Goal: Task Accomplishment & Management: Manage account settings

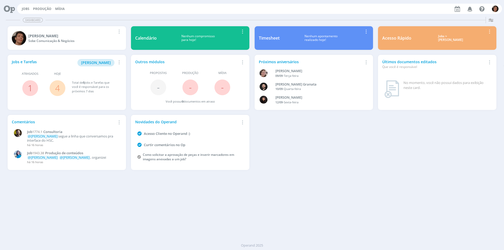
click at [29, 8] on button "Jobs" at bounding box center [25, 9] width 11 height 4
click at [27, 7] on link "Jobs" at bounding box center [26, 9] width 8 height 4
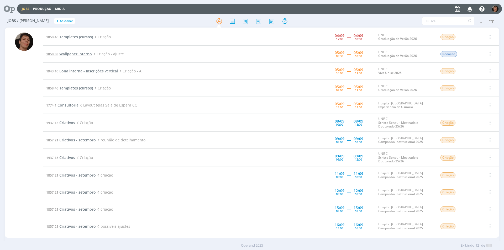
click at [85, 53] on span "Wallpaper interno" at bounding box center [75, 54] width 33 height 5
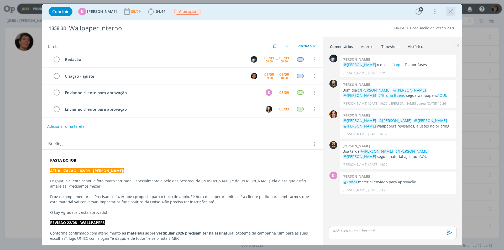
click at [451, 11] on icon "dialog" at bounding box center [451, 12] width 8 height 8
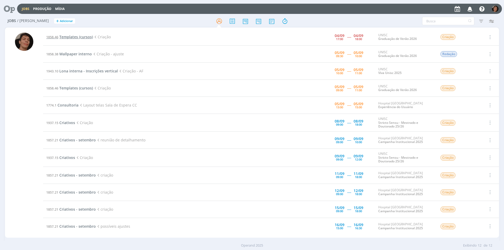
click at [75, 38] on span "Templates (cursos)" at bounding box center [76, 36] width 34 height 5
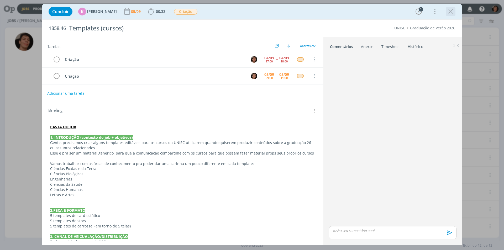
click at [453, 10] on icon "dialog" at bounding box center [451, 12] width 8 height 8
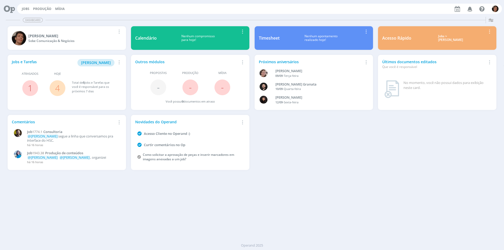
click at [24, 3] on div "Jobs Produção Mídia Notificações Central de Ajuda Área de Membros Implantação o…" at bounding box center [252, 8] width 500 height 13
click at [25, 10] on link "Jobs" at bounding box center [26, 9] width 8 height 4
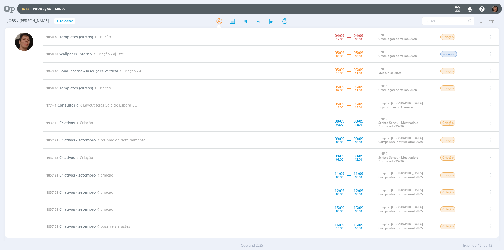
click at [101, 72] on span "Lona interna - Inscrições vertical" at bounding box center [88, 71] width 59 height 5
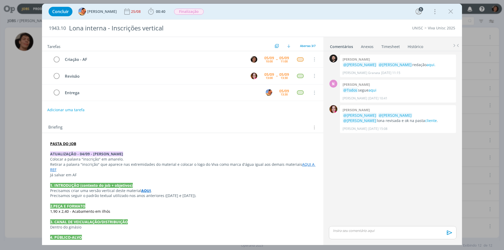
click at [302, 165] on link "AQUI A REF" at bounding box center [183, 167] width 266 height 10
click at [179, 181] on link "https://sobeae.sharepoint.com/:i:/s/SOBEAE/ER0Ss7OgCMFKlrKDoFipJu4BhDo0eSmsnws2…" at bounding box center [163, 180] width 40 height 7
click at [155, 179] on link "https://sobeae.sharepoint.com/:i:/s/SOBEAE/ER0Ss7OgCMFKlrKDoFipJu4BhDo0eSmsnws2…" at bounding box center [163, 180] width 40 height 7
click at [347, 234] on div "dialog" at bounding box center [393, 232] width 128 height 13
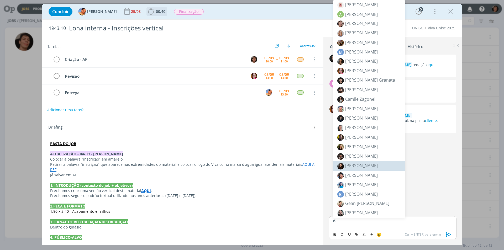
click at [147, 11] on icon "dialog" at bounding box center [151, 12] width 8 height 8
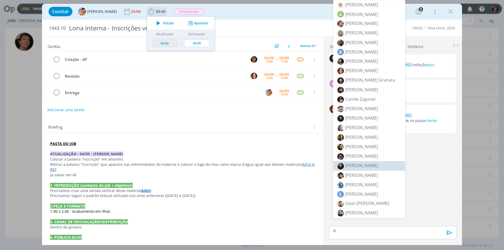
click at [163, 22] on span "Iniciar" at bounding box center [168, 23] width 11 height 4
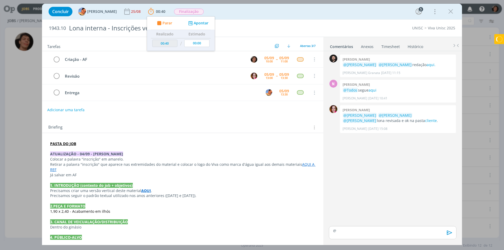
click at [349, 231] on p "@" at bounding box center [392, 231] width 119 height 5
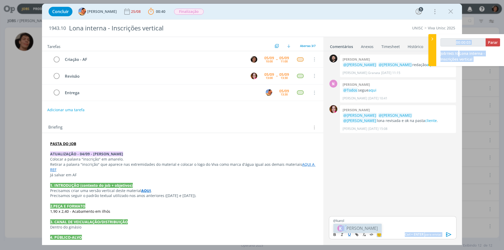
drag, startPoint x: 349, startPoint y: 231, endPoint x: 351, endPoint y: 234, distance: 3.9
click at [351, 234] on body "Jobs Produção Mídia Notificações Central de Ajuda Área de Membros Implantação o…" at bounding box center [252, 125] width 504 height 250
click at [352, 221] on p "@karol" at bounding box center [392, 221] width 119 height 5
click at [354, 230] on span "[PERSON_NAME]" at bounding box center [362, 228] width 33 height 6
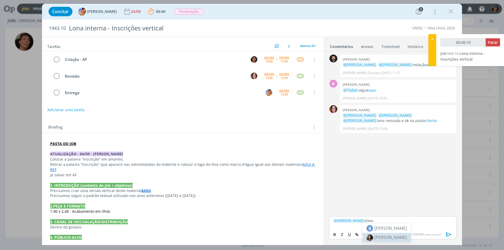
click at [396, 237] on span "[PERSON_NAME]" at bounding box center [391, 238] width 33 height 6
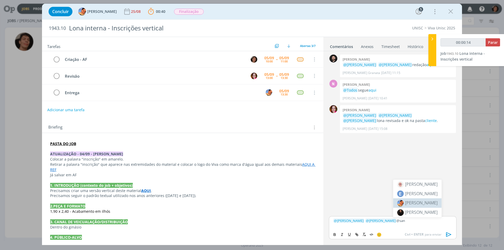
click at [420, 204] on span "[PERSON_NAME]" at bounding box center [421, 203] width 33 height 6
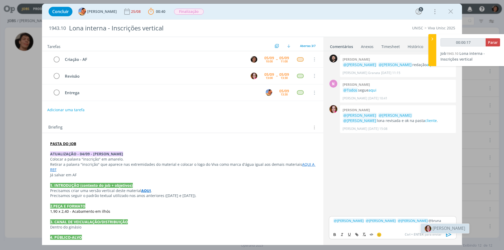
click at [431, 231] on li "[PERSON_NAME]" at bounding box center [445, 228] width 48 height 9
type input "00:00:34"
drag, startPoint x: 362, startPoint y: 226, endPoint x: 385, endPoint y: 228, distance: 22.4
click at [385, 228] on div "﻿ @ Karoline Arend ﻿ ﻿ @ Beatriz Luchese ﻿ ﻿ @ Luíza Santana ﻿ ﻿ @ Bruna Bueno …" at bounding box center [393, 223] width 128 height 14
click at [357, 235] on icon "dialog" at bounding box center [358, 236] width 2 height 2
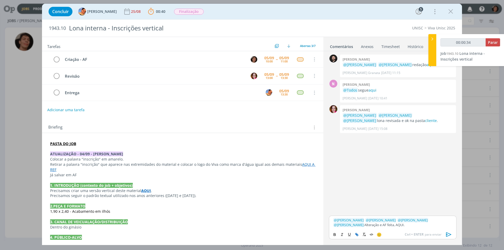
type input "AQUI."
type input "00:00:35"
paste input "https://sobeae.sharepoint.com/:f:/s/SOBEAE/EidmbGoJq_NAgF1XXlgDiHgBEurUxYCPXTTe…"
type input "https://sobeae.sharepoint.com/:f:/s/SOBEAE/EidmbGoJq_NAgF1XXlgDiHgBEurUxYCPXTTe…"
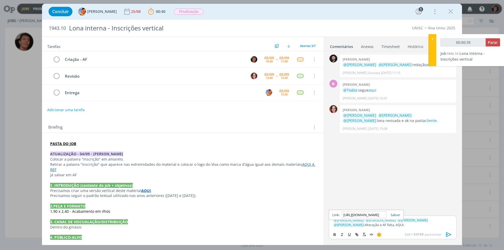
type input "00:00:36"
type input "https://sobeae.sharepoint.com/:f:/s/SOBEAE/EidmbGoJq_NAgF1XXlgDiHgBEurUxYCPXTTe…"
click at [397, 215] on link "dialog" at bounding box center [394, 215] width 14 height 5
click at [379, 227] on p "﻿ @ Karoline Arend ﻿ ﻿ @ Beatriz Luchese ﻿ ﻿ @ Luíza Santana ﻿ ﻿ @ Bruna Bueno …" at bounding box center [392, 223] width 119 height 10
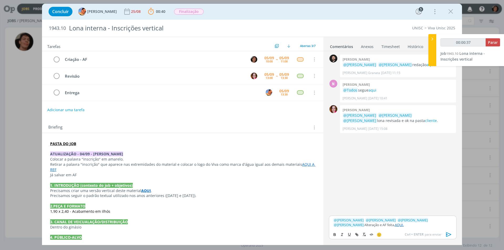
click at [379, 225] on p "﻿ @ Karoline Arend ﻿ ﻿ @ Beatriz Luchese ﻿ ﻿ @ Luíza Santana ﻿ ﻿ @ Bruna Bueno …" at bounding box center [392, 223] width 119 height 10
click at [449, 235] on icon "dialog" at bounding box center [449, 235] width 8 height 8
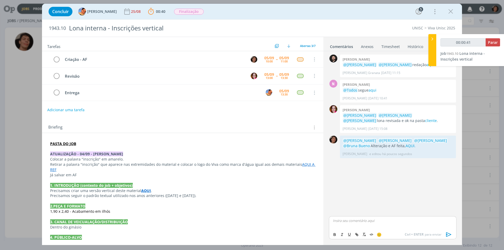
type input "00:00:42"
click at [493, 42] on span "Parar" at bounding box center [493, 42] width 10 height 5
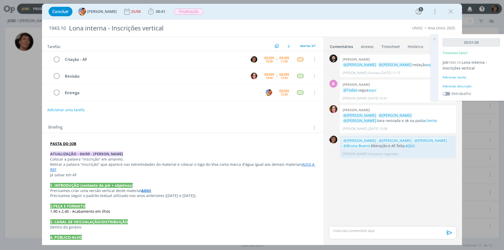
click at [435, 41] on icon at bounding box center [434, 39] width 9 height 10
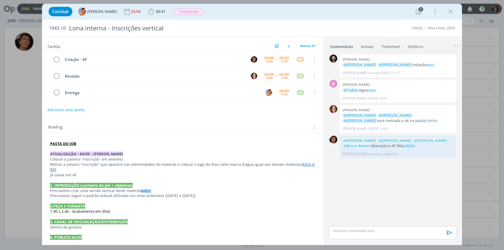
click at [388, 45] on link "Timesheet" at bounding box center [391, 46] width 19 height 8
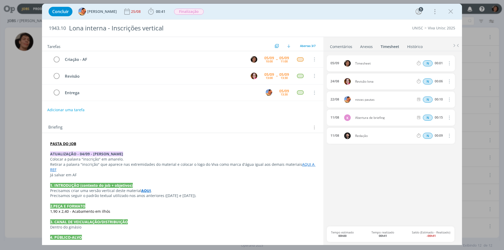
click at [370, 64] on span "Timesheet" at bounding box center [384, 63] width 63 height 3
click at [447, 66] on icon "dialog" at bounding box center [449, 63] width 6 height 6
click at [431, 81] on link "Editar" at bounding box center [435, 81] width 42 height 8
click at [439, 63] on input "00:01" at bounding box center [439, 64] width 11 height 6
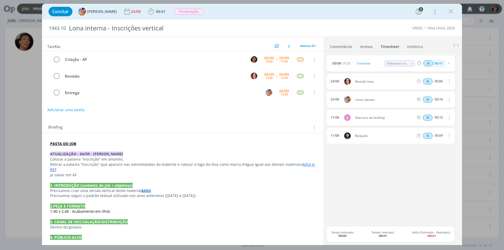
click at [441, 64] on input "00:01" at bounding box center [439, 64] width 11 height 6
drag, startPoint x: 440, startPoint y: 63, endPoint x: 446, endPoint y: 63, distance: 5.8
click at [446, 63] on div "N 00:01" at bounding box center [450, 63] width 71 height 7
click at [442, 63] on input "00:05" at bounding box center [439, 64] width 11 height 6
type input "00:08"
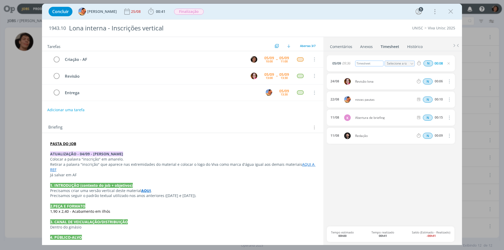
click at [373, 65] on div "Timesheet" at bounding box center [370, 64] width 28 height 6
drag, startPoint x: 440, startPoint y: 63, endPoint x: 445, endPoint y: 63, distance: 5.0
click at [445, 63] on input "00:08" at bounding box center [439, 64] width 11 height 6
type input "00:10"
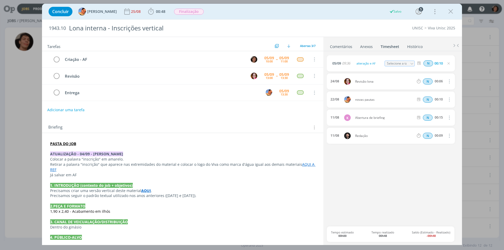
click at [449, 64] on icon "dialog" at bounding box center [449, 63] width 4 height 4
click at [377, 152] on div "05/09 09:36 alteração e AF Selecione a tarefa N 00:10 24/08 Revisão lona N 00:0…" at bounding box center [393, 140] width 132 height 171
click at [447, 62] on div "N 00:10" at bounding box center [450, 63] width 71 height 7
click at [447, 64] on icon "dialog" at bounding box center [449, 63] width 4 height 4
click at [423, 164] on div "05/09 alteração e AF N 00:10 Excluir Editar 24/08 Revisão lona N 00:06 Excluir …" at bounding box center [393, 140] width 132 height 171
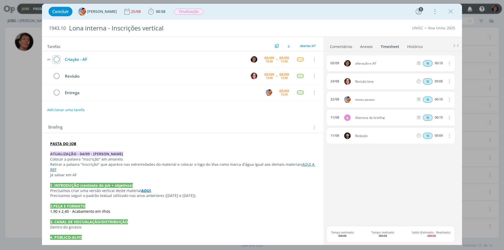
click at [57, 58] on icon "dialog" at bounding box center [56, 60] width 7 height 8
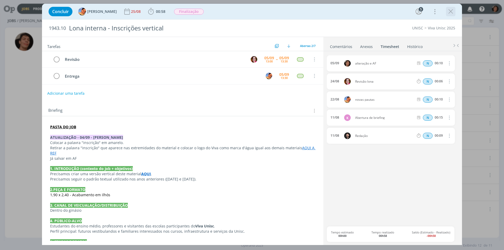
click at [450, 11] on icon "dialog" at bounding box center [451, 12] width 8 height 8
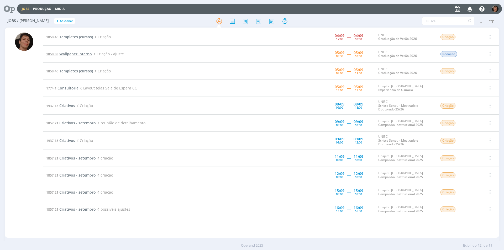
click at [74, 56] on span "Wallpaper interno" at bounding box center [75, 54] width 33 height 5
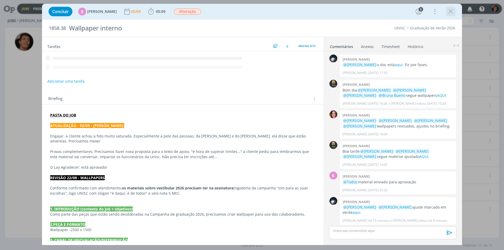
scroll to position [1, 0]
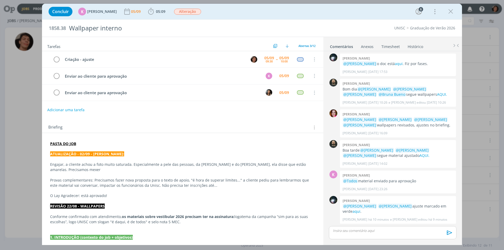
click at [152, 167] on p "Engajar, a cliente achou a foto muito saturada. Especialmente a pele das pessoa…" at bounding box center [182, 167] width 265 height 11
click at [353, 210] on link "aqui" at bounding box center [357, 211] width 8 height 5
click at [155, 13] on b "05:09" at bounding box center [161, 12] width 12 height 4
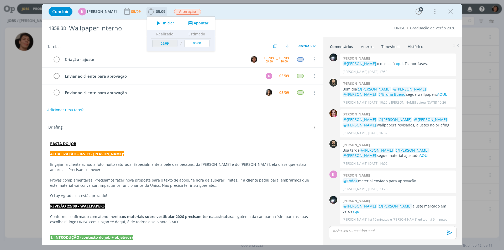
click at [154, 24] on icon "dialog" at bounding box center [158, 23] width 9 height 7
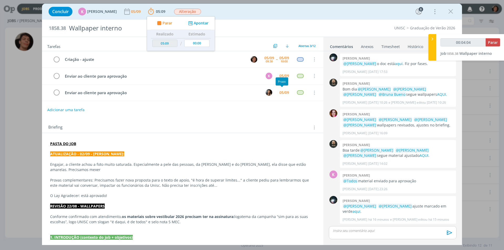
type input "00:04:05"
click at [351, 234] on div "dialog" at bounding box center [393, 232] width 128 height 13
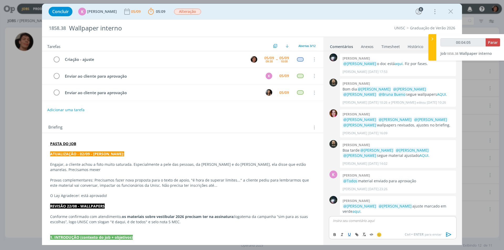
scroll to position [11, 0]
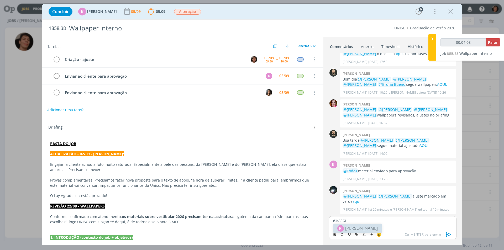
click at [354, 228] on span "[PERSON_NAME]" at bounding box center [362, 228] width 33 height 6
click at [385, 229] on span "[PERSON_NAME]" at bounding box center [391, 229] width 33 height 6
click at [431, 228] on span "[PERSON_NAME]" at bounding box center [421, 229] width 33 height 6
click at [438, 228] on span "[PERSON_NAME]" at bounding box center [449, 229] width 33 height 6
drag, startPoint x: 358, startPoint y: 224, endPoint x: 377, endPoint y: 226, distance: 18.5
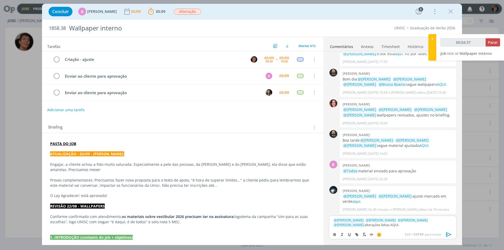
click at [377, 226] on p "﻿ @ Karoline Arend ﻿ ﻿ @ Beatriz Luchese ﻿ ﻿ @ Luíza Santana ﻿ ﻿ @ Bruna Bueno …" at bounding box center [392, 223] width 119 height 10
type input "00:04:38"
click at [357, 235] on icon "dialog" at bounding box center [358, 236] width 2 height 2
paste input "https://sobeae.sharepoint.com/:f:/s/SOBEAE/EkpHW0mffmFHpLYSOoDxH3sB3MkeL_dK8HiW…"
type input "https://sobeae.sharepoint.com/:f:/s/SOBEAE/EkpHW0mffmFHpLYSOoDxH3sB3MkeL_dK8HiW…"
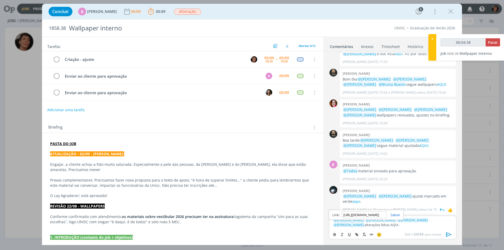
type input "00:04:39"
type input "https://sobeae.sharepoint.com/:f:/s/SOBEAE/EkpHW0mffmFHpLYSOoDxH3sB3MkeL_dK8HiW…"
click at [395, 215] on link "dialog" at bounding box center [394, 215] width 14 height 5
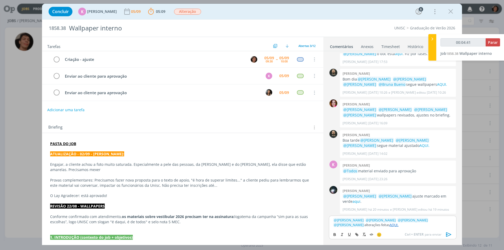
click at [379, 225] on p "﻿ @ Karoline Arend ﻿ ﻿ @ Beatriz Luchese ﻿ ﻿ @ Luíza Santana ﻿ ﻿ @ Bruna Bueno …" at bounding box center [392, 223] width 119 height 10
click at [449, 236] on icon "dialog" at bounding box center [449, 235] width 5 height 4
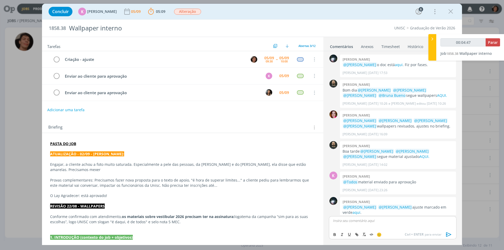
type input "00:04:48"
click at [491, 42] on span "Parar" at bounding box center [493, 42] width 10 height 5
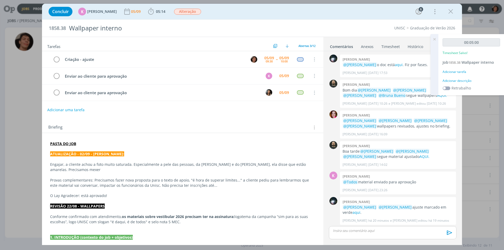
click at [455, 74] on div "Adicionar tarefa" at bounding box center [472, 72] width 58 height 5
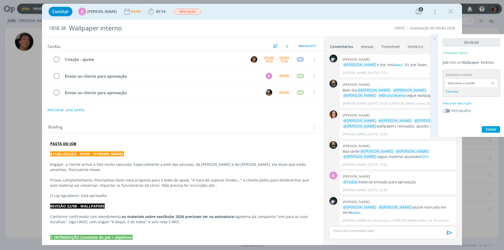
click at [458, 84] on input "Selecione a tarefa" at bounding box center [472, 83] width 52 height 8
click at [473, 82] on input "Selecione a tarefa" at bounding box center [472, 83] width 52 height 8
click at [439, 104] on div "00:05:00 Timesheet Salvo! Job 1858.38 Wallpaper interno Selecione a tarefa Sele…" at bounding box center [472, 85] width 66 height 103
click at [448, 103] on div "Adicionar descrição" at bounding box center [472, 103] width 58 height 5
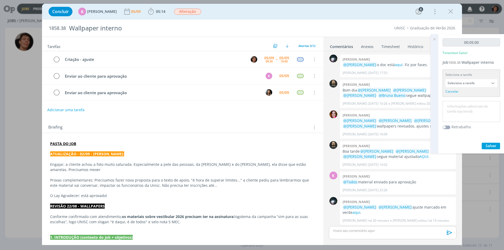
click at [468, 105] on textarea at bounding box center [471, 111] width 55 height 19
type textarea "alterações"
click at [490, 148] on span "Salvar" at bounding box center [491, 145] width 11 height 5
click at [384, 48] on link "Timesheet" at bounding box center [391, 46] width 19 height 8
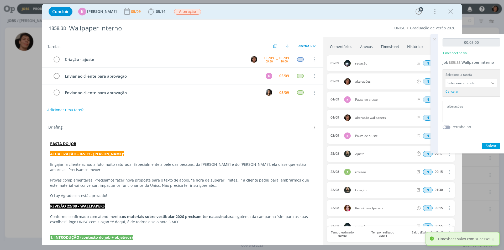
click at [483, 28] on div "Concluir K Karoline Arend 05/09 05:14 Iniciar Apontar Data * 05/09/2025 Horas *…" at bounding box center [252, 125] width 504 height 250
click at [435, 38] on icon at bounding box center [434, 39] width 9 height 10
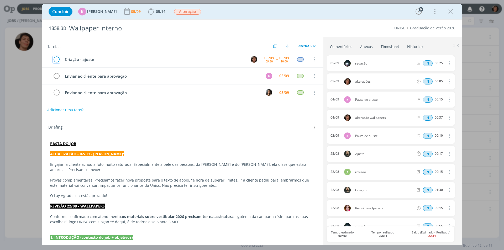
click at [58, 61] on icon "dialog" at bounding box center [56, 60] width 7 height 8
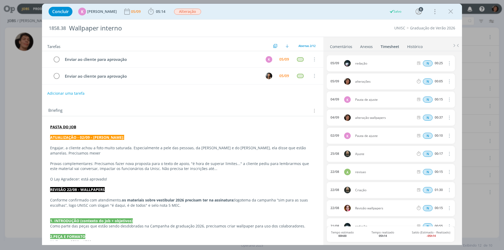
click at [452, 11] on icon "dialog" at bounding box center [451, 12] width 8 height 8
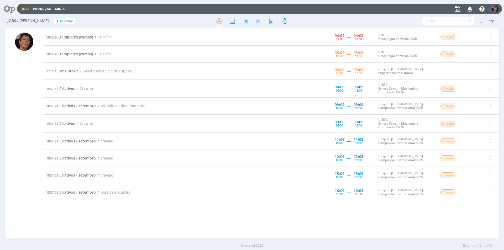
click at [87, 38] on span "Templates (cursos)" at bounding box center [76, 36] width 34 height 5
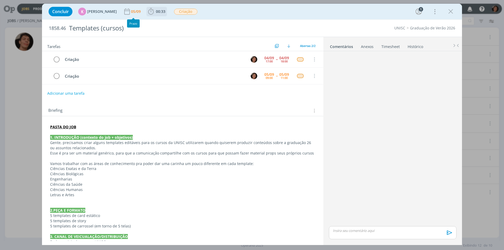
click at [148, 11] on icon "dialog" at bounding box center [151, 12] width 8 height 8
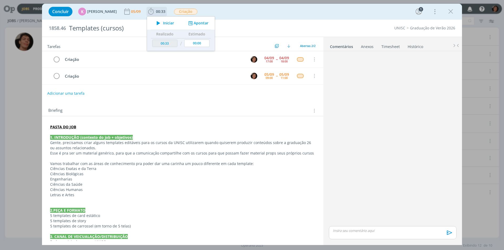
click at [158, 23] on icon "dialog" at bounding box center [158, 23] width 9 height 7
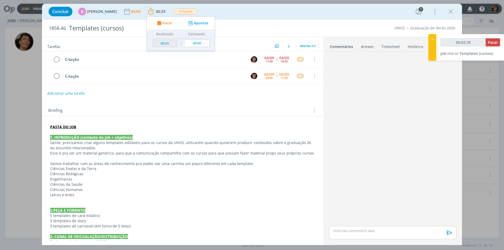
click at [94, 40] on div "Tarefas Usar Job de template Ordenar por: Prazo crescente Prazo decrescente Ord…" at bounding box center [183, 44] width 282 height 14
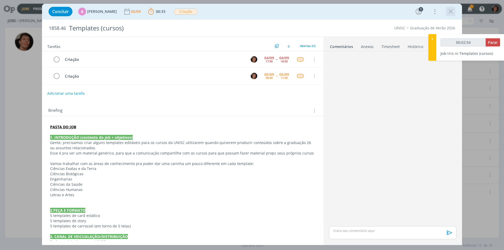
click at [451, 11] on icon "dialog" at bounding box center [451, 12] width 8 height 8
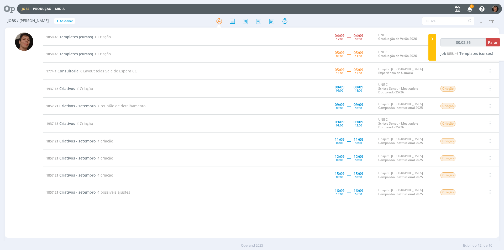
click at [471, 8] on span "1" at bounding box center [472, 6] width 4 height 4
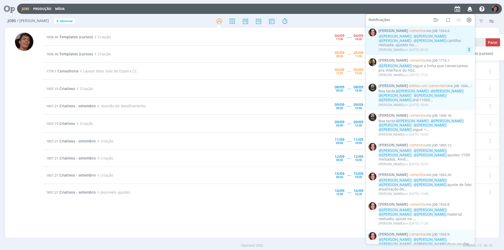
click at [440, 39] on div "@Patrick Meireles @Beatriz Luchese @Luíza Santana @Karoline Arend cartilha revi…" at bounding box center [426, 40] width 94 height 13
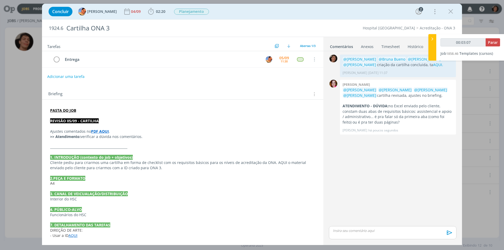
drag, startPoint x: 451, startPoint y: 13, endPoint x: 408, endPoint y: 27, distance: 46.1
click at [451, 13] on icon "dialog" at bounding box center [451, 12] width 8 height 8
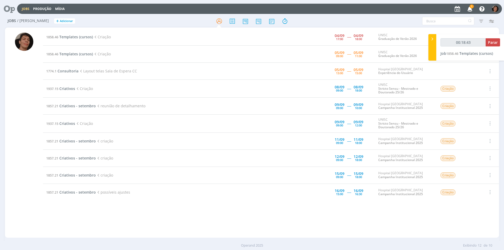
click at [469, 8] on icon "button" at bounding box center [470, 8] width 9 height 9
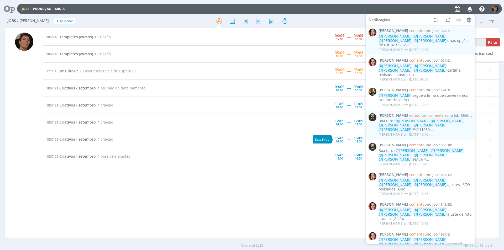
drag, startPoint x: 299, startPoint y: 172, endPoint x: 196, endPoint y: 211, distance: 110.0
click at [298, 171] on div "1858.46 Templates (cursos) Criação 04/09 17:00 ----- 04/09 18:00 UNISC Graduaçã…" at bounding box center [271, 133] width 456 height 208
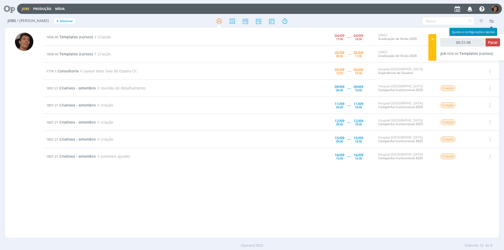
type input "00:31:49"
click at [492, 42] on span "Parar" at bounding box center [493, 42] width 10 height 5
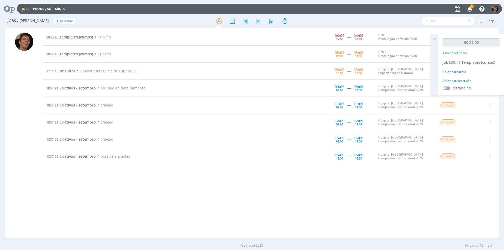
click at [87, 37] on span "Templates (cursos)" at bounding box center [76, 36] width 34 height 5
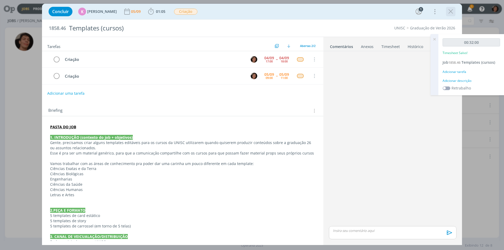
click at [452, 12] on icon "dialog" at bounding box center [451, 12] width 8 height 8
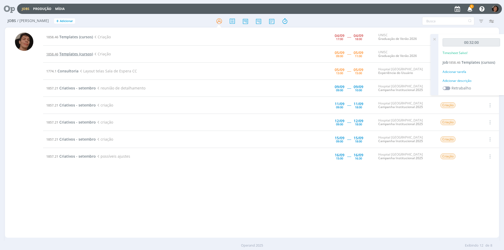
click at [81, 56] on span "Templates (cursos)" at bounding box center [76, 54] width 34 height 5
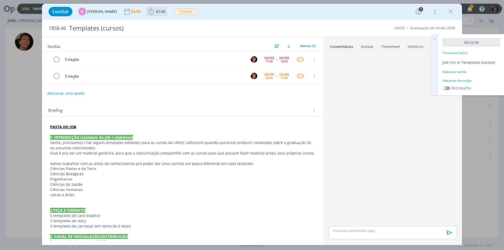
click at [160, 12] on span "01:05" at bounding box center [160, 11] width 9 height 5
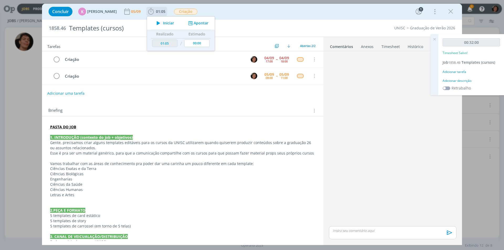
click at [158, 22] on icon "dialog" at bounding box center [158, 23] width 9 height 7
click at [156, 21] on icon "dialog" at bounding box center [158, 23] width 9 height 7
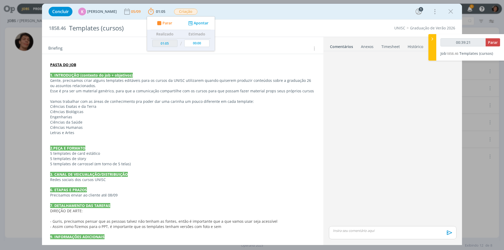
scroll to position [70, 0]
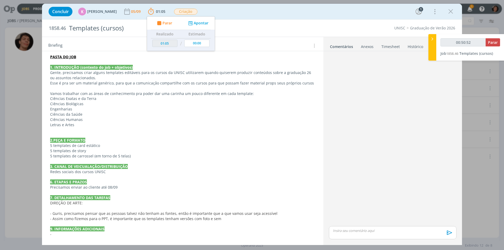
click at [30, 63] on div "Concluir K Karoline Arend 05/09 01:05 Parar Apontar Data * 05/09/2025 Horas * 0…" at bounding box center [252, 125] width 504 height 250
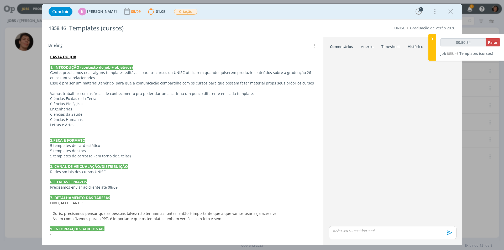
click at [449, 11] on icon "dialog" at bounding box center [451, 12] width 8 height 8
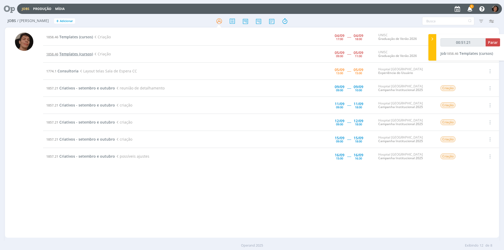
click at [85, 52] on span "Templates (cursos)" at bounding box center [76, 54] width 34 height 5
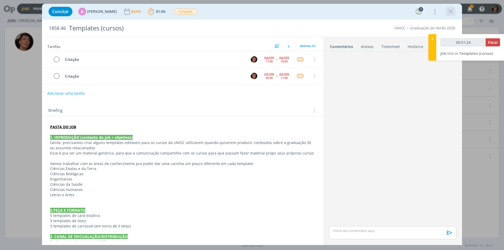
click at [450, 12] on icon "dialog" at bounding box center [451, 12] width 8 height 8
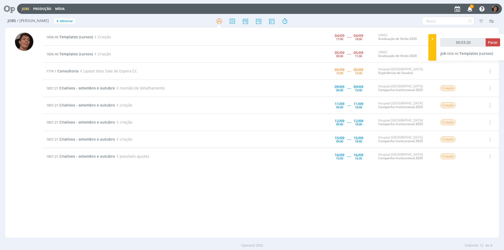
click at [468, 9] on icon "button" at bounding box center [470, 8] width 9 height 9
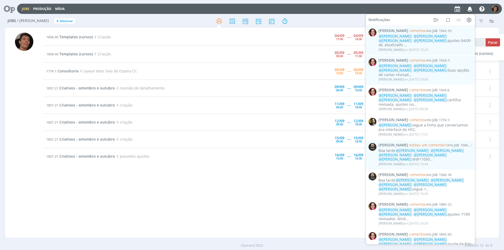
click at [468, 9] on icon "button" at bounding box center [470, 8] width 9 height 9
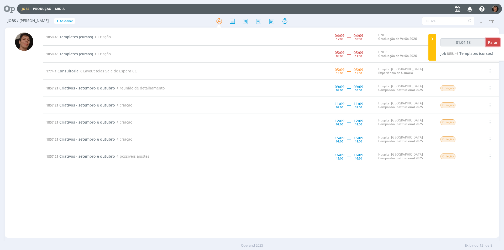
click at [495, 43] on span "Parar" at bounding box center [493, 42] width 10 height 5
type input "01:05:00"
